Goal: Task Accomplishment & Management: Manage account settings

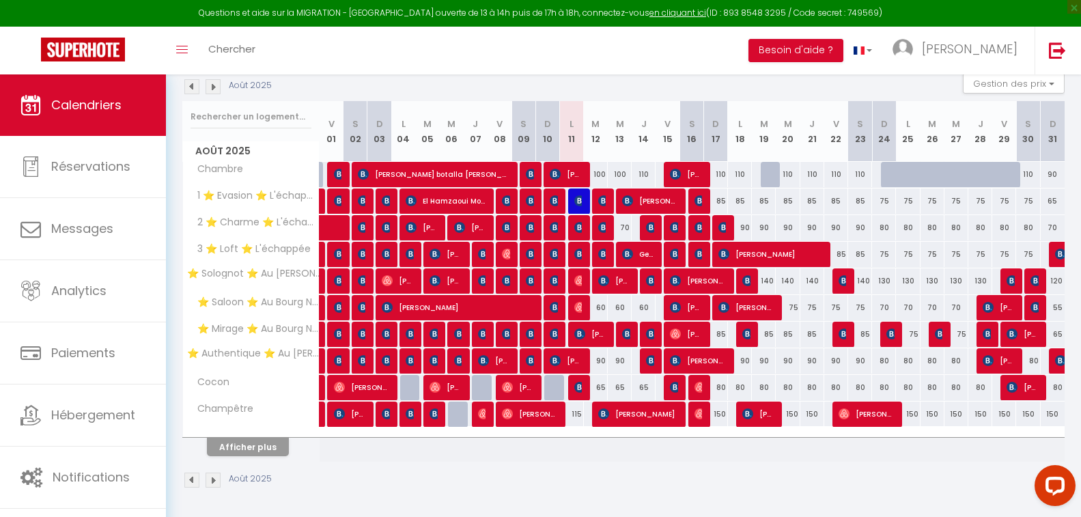
scroll to position [151, 0]
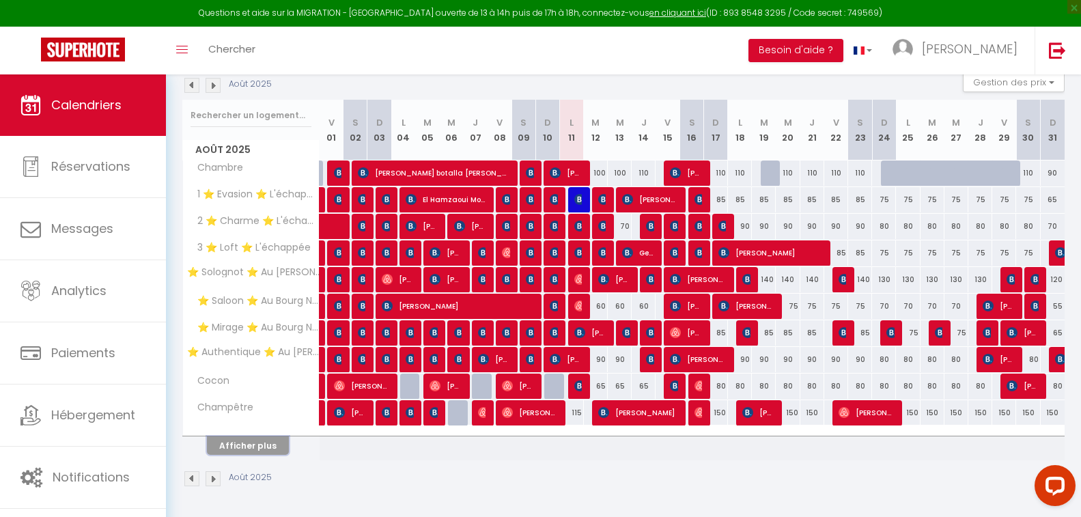
click at [249, 443] on button "Afficher plus" at bounding box center [248, 445] width 82 height 18
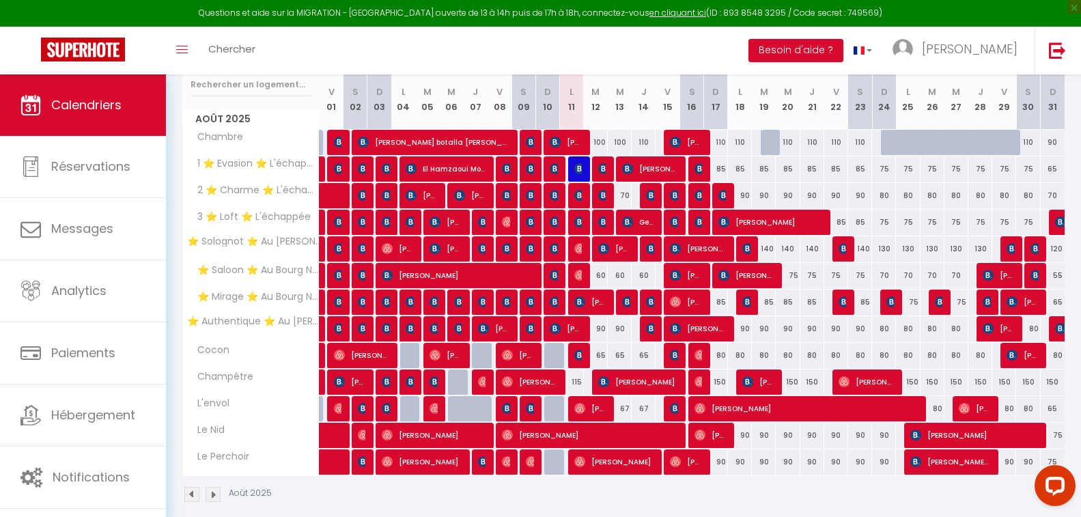
scroll to position [197, 0]
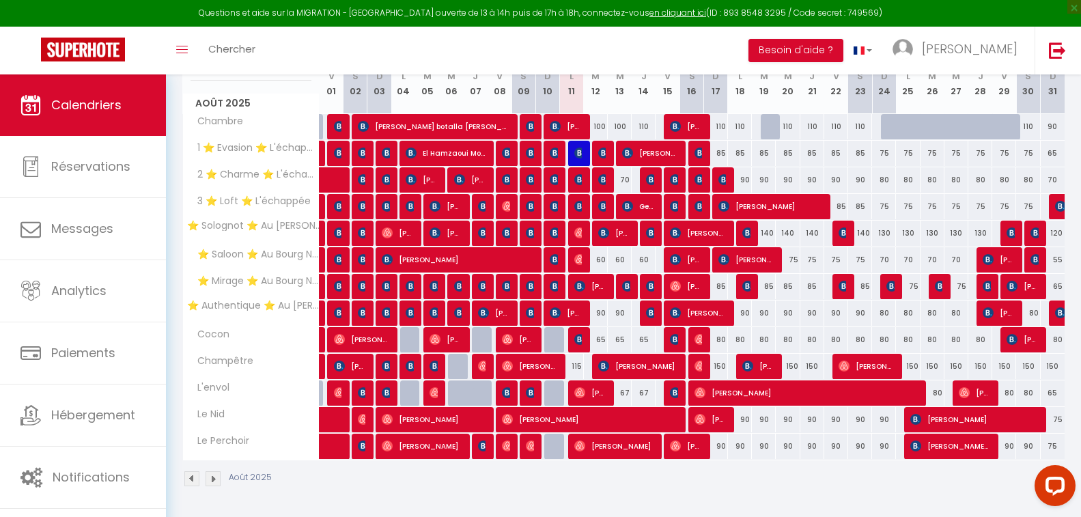
click at [575, 363] on div "115" at bounding box center [572, 366] width 24 height 25
type input "115"
type input "Lun 11 Août 2025"
type input "[DATE] Août 2025"
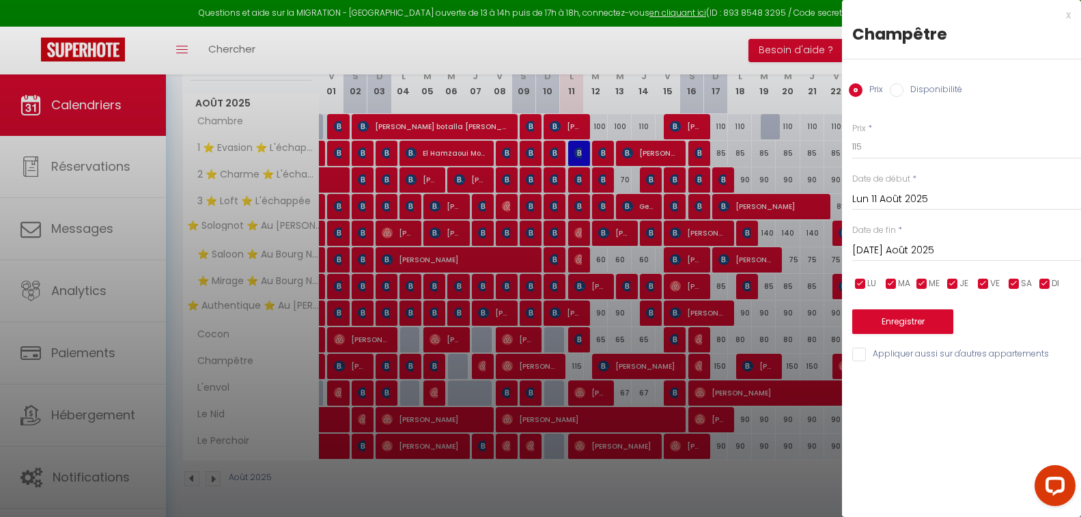
click at [898, 100] on div "Prix Disponibilité" at bounding box center [961, 82] width 239 height 46
click at [900, 94] on input "Disponibilité" at bounding box center [897, 90] width 14 height 14
radio input "true"
radio input "false"
drag, startPoint x: 885, startPoint y: 152, endPoint x: 885, endPoint y: 159, distance: 7.5
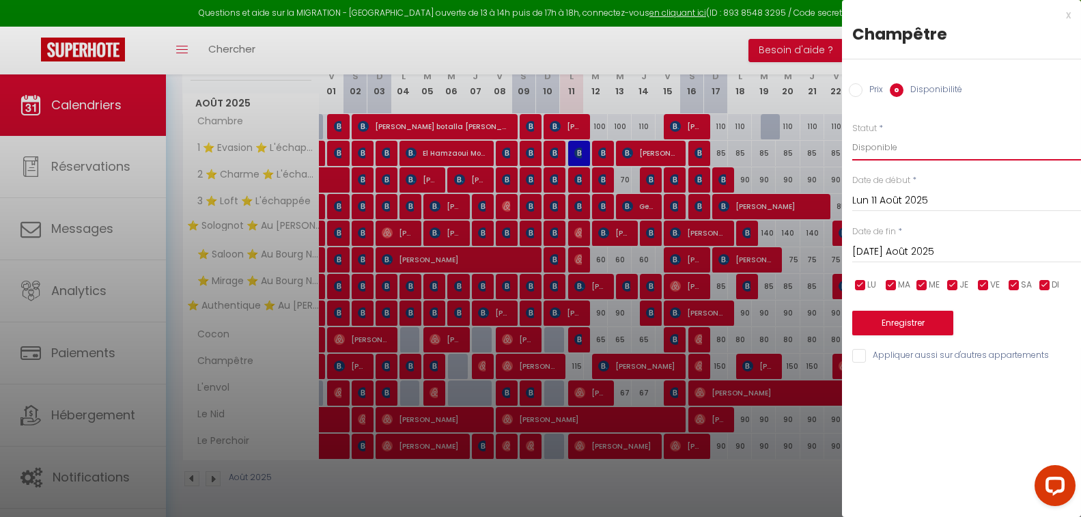
click at [885, 152] on select "Disponible Indisponible" at bounding box center [966, 148] width 229 height 26
select select "0"
click at [852, 135] on select "Disponible Indisponible" at bounding box center [966, 148] width 229 height 26
click at [908, 323] on button "Enregistrer" at bounding box center [902, 323] width 101 height 25
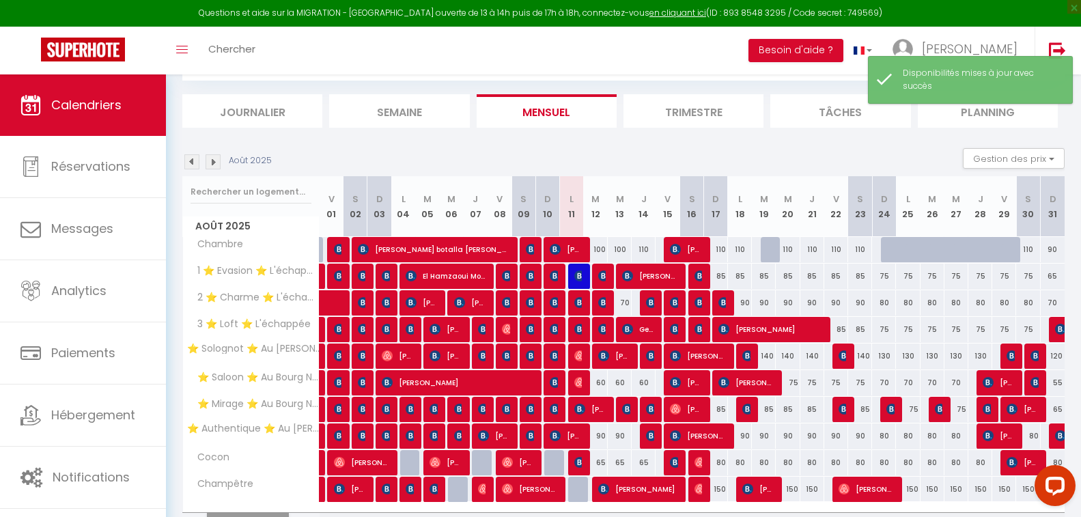
scroll to position [151, 0]
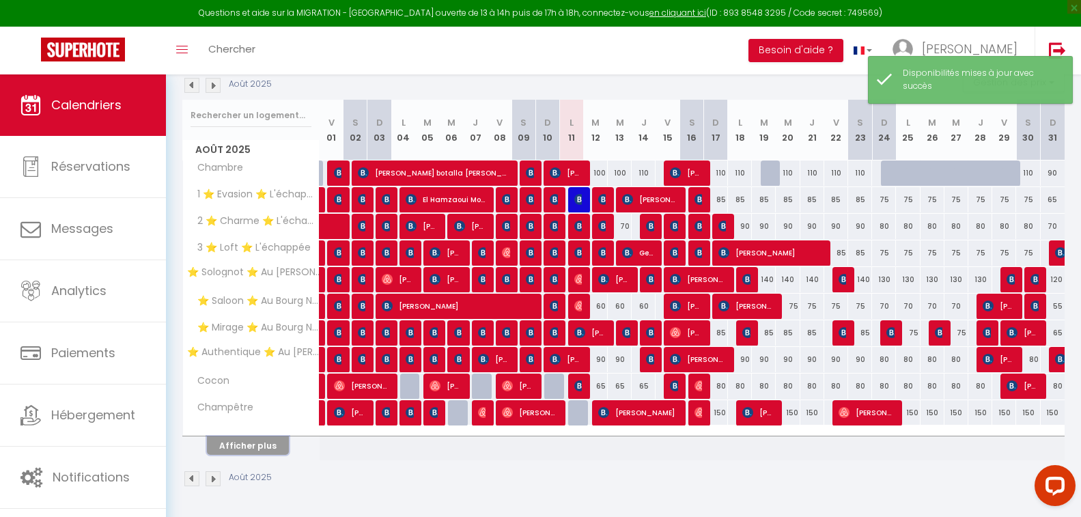
click at [244, 451] on button "Afficher plus" at bounding box center [248, 445] width 82 height 18
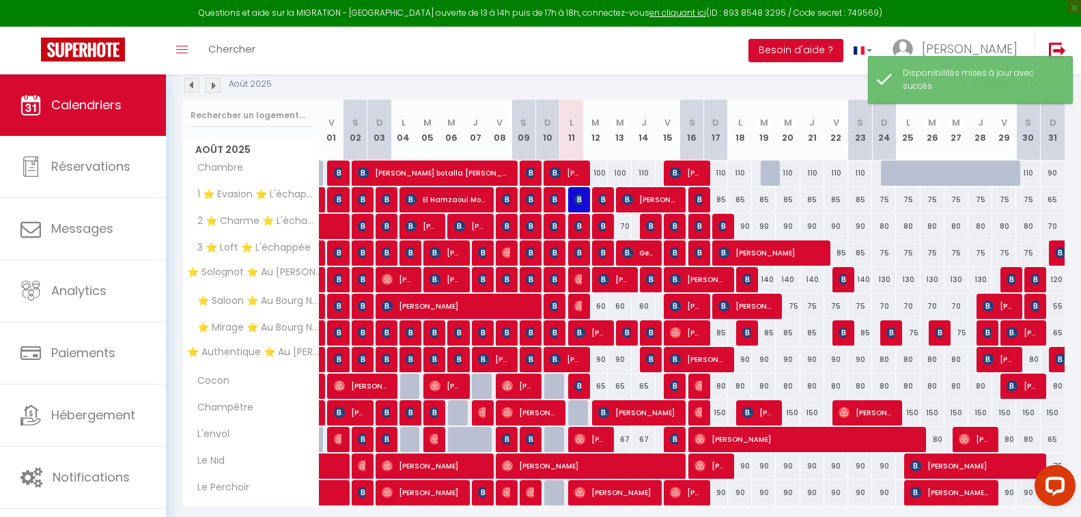
drag, startPoint x: 628, startPoint y: 84, endPoint x: 604, endPoint y: 84, distance: 23.9
click at [604, 84] on div "Août 2025 Gestion des prix Nb Nuits minimum Règles Disponibilité" at bounding box center [623, 86] width 882 height 28
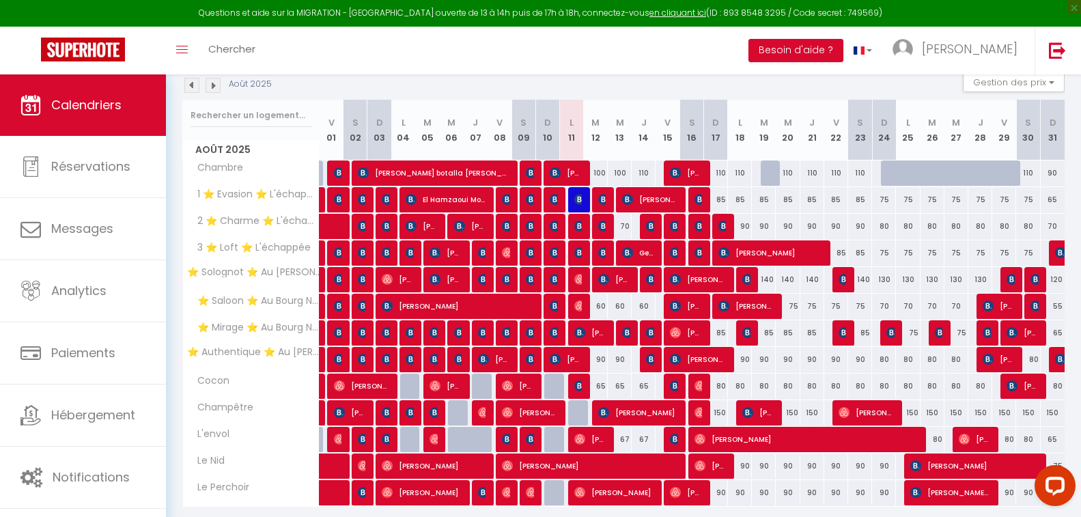
drag, startPoint x: 605, startPoint y: 79, endPoint x: 534, endPoint y: 8, distance: 100.9
click at [581, 79] on div "Août 2025 Gestion des prix Nb Nuits minimum Règles Disponibilité" at bounding box center [623, 86] width 882 height 28
